Goal: Check status: Check status

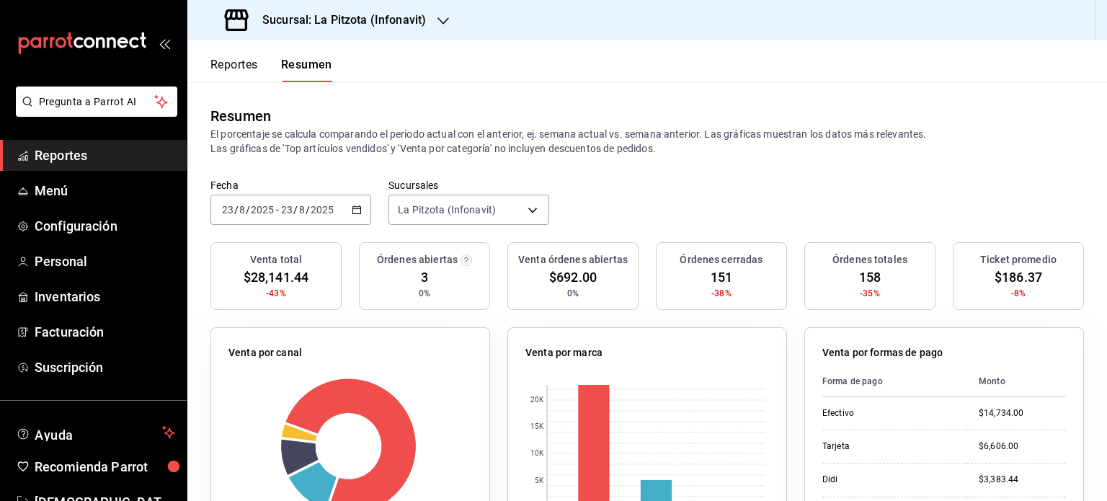
click at [314, 74] on button "Resumen" at bounding box center [306, 70] width 51 height 25
click at [89, 155] on span "Reportes" at bounding box center [105, 155] width 141 height 19
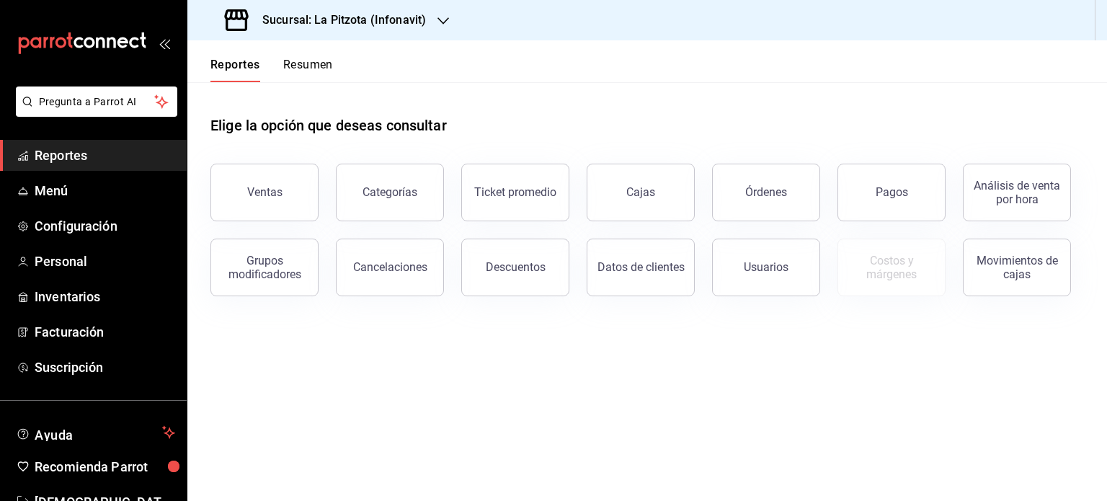
click at [298, 61] on button "Resumen" at bounding box center [308, 70] width 50 height 25
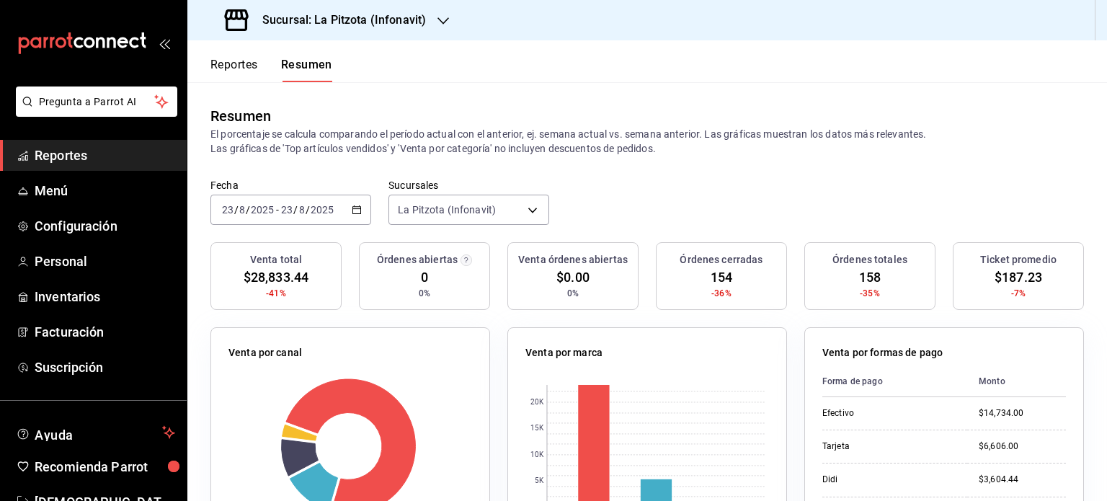
click at [358, 213] on \(Stroke\) "button" at bounding box center [356, 210] width 9 height 8
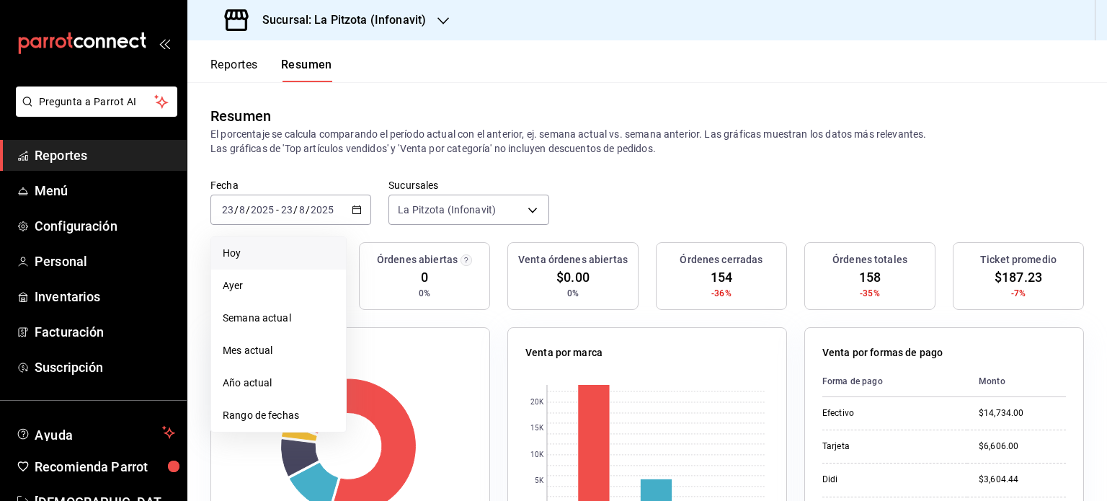
click at [275, 266] on li "Hoy" at bounding box center [278, 253] width 135 height 32
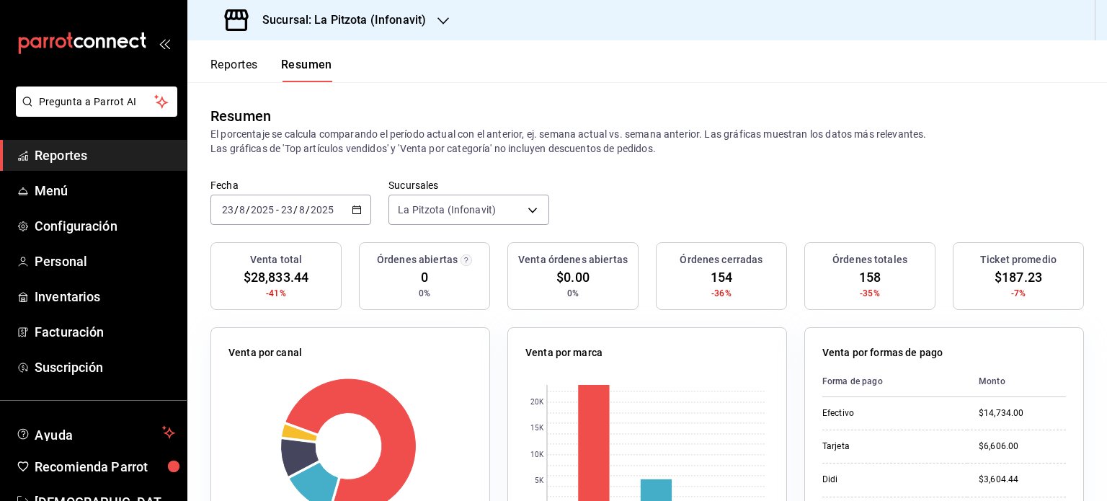
click at [353, 207] on \(Stroke\) "button" at bounding box center [356, 210] width 9 height 8
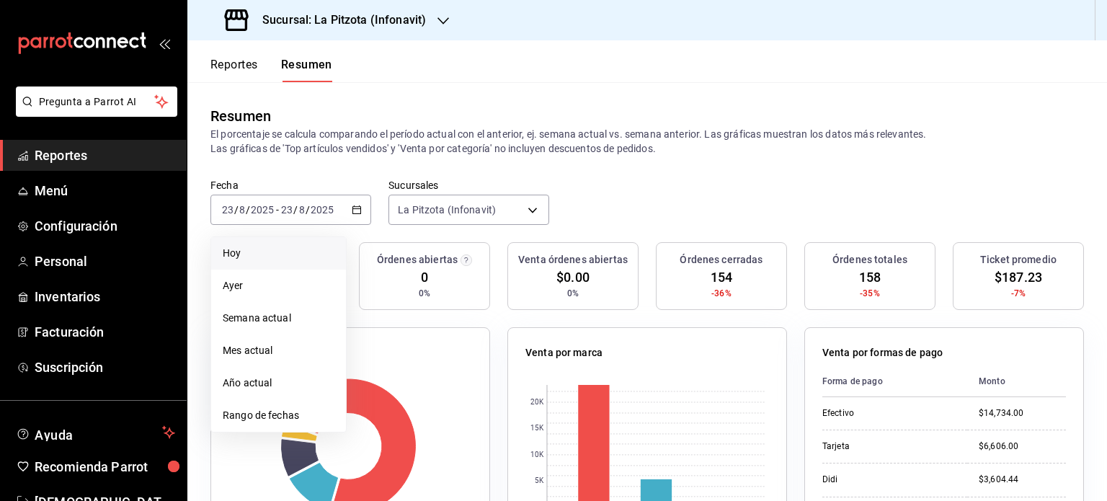
click at [256, 257] on span "Hoy" at bounding box center [279, 253] width 112 height 15
click at [283, 253] on span "Hoy" at bounding box center [279, 253] width 112 height 15
